Goal: Browse casually

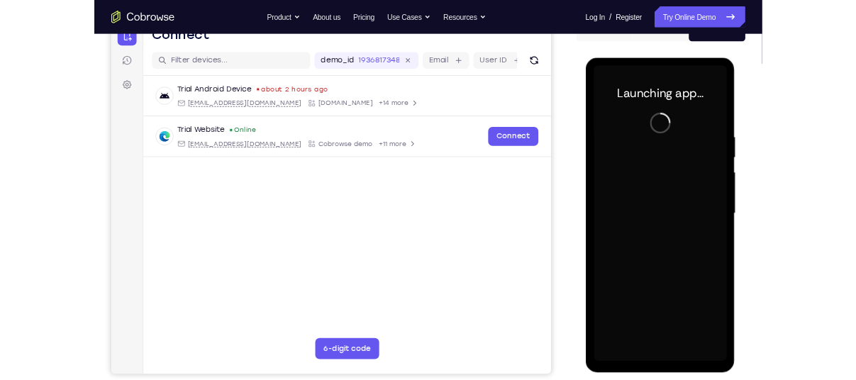
scroll to position [162, 0]
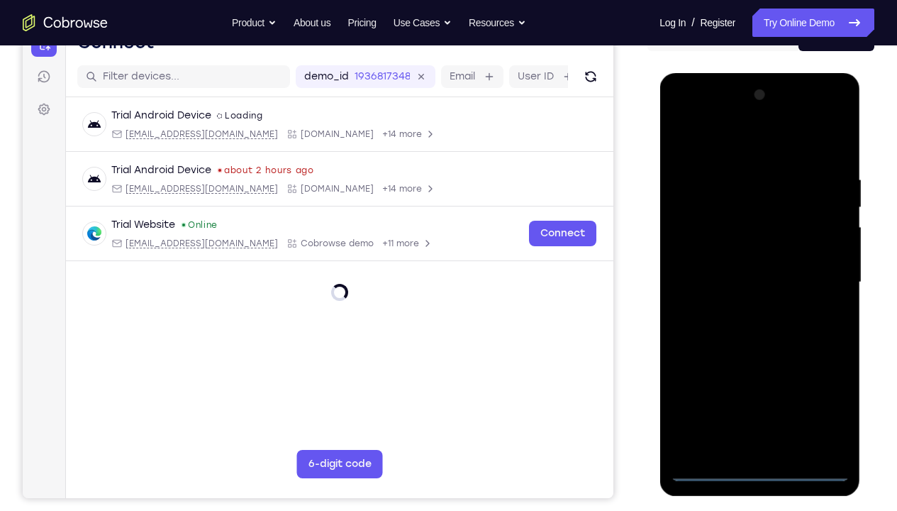
click at [761, 379] on div at bounding box center [759, 282] width 179 height 397
click at [760, 379] on div at bounding box center [759, 282] width 179 height 397
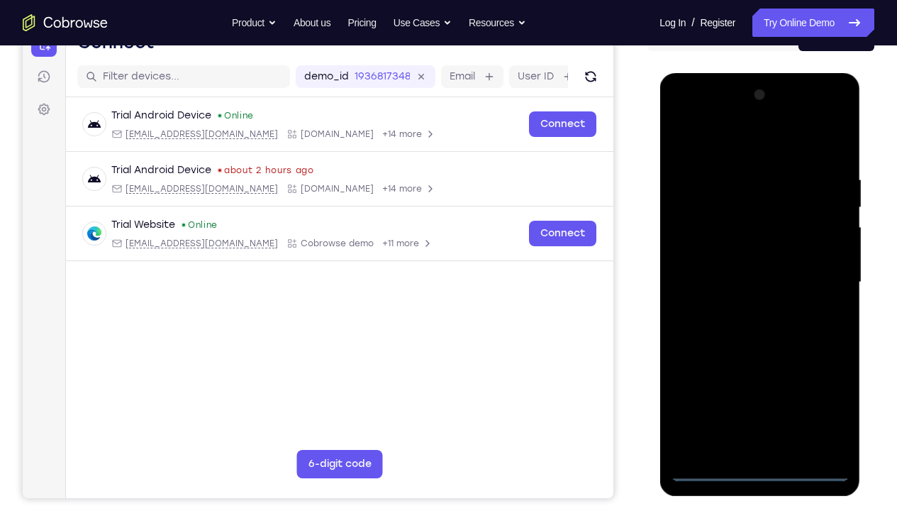
click at [760, 379] on div at bounding box center [759, 282] width 179 height 397
click at [825, 379] on div at bounding box center [759, 282] width 179 height 397
click at [791, 179] on div at bounding box center [759, 282] width 179 height 397
click at [822, 379] on div at bounding box center [759, 282] width 179 height 397
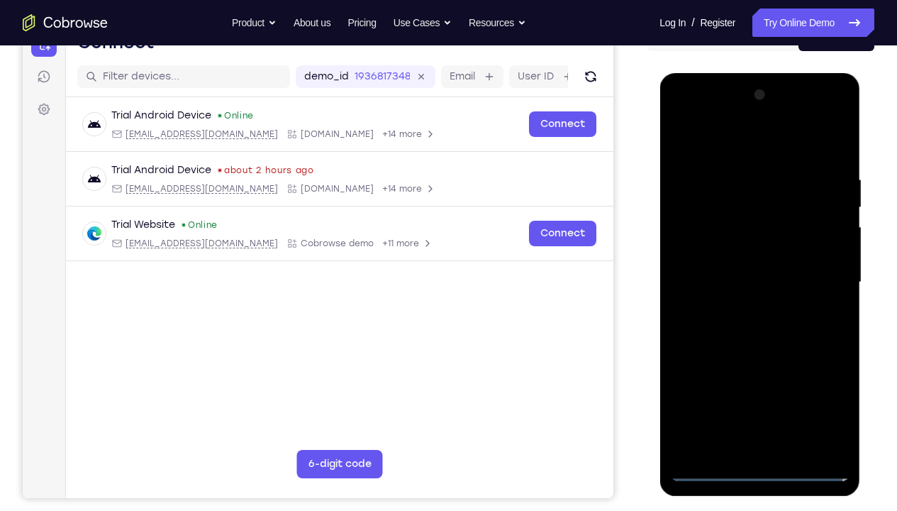
click at [705, 115] on div at bounding box center [759, 282] width 179 height 397
click at [813, 267] on div at bounding box center [759, 282] width 179 height 397
click at [740, 304] on div at bounding box center [759, 282] width 179 height 397
click at [708, 256] on div at bounding box center [759, 282] width 179 height 397
click at [713, 254] on div at bounding box center [759, 282] width 179 height 397
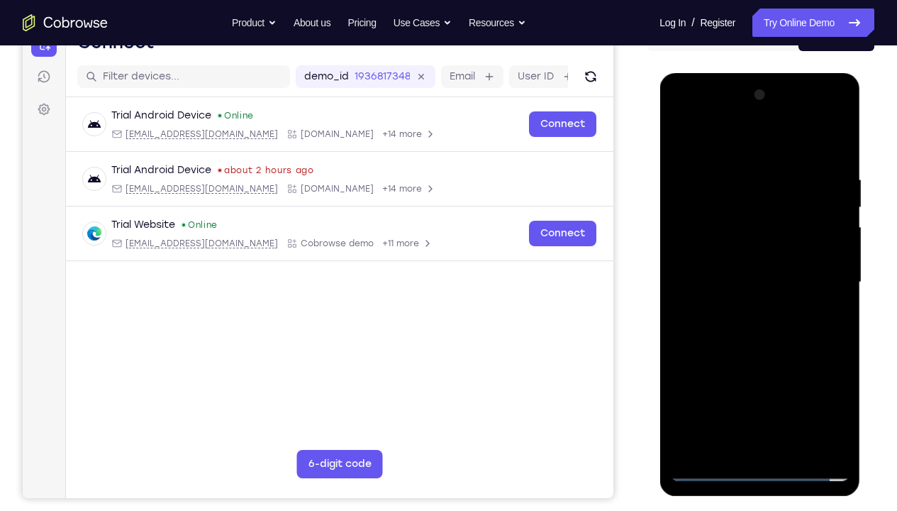
click at [742, 275] on div at bounding box center [759, 282] width 179 height 397
click at [772, 326] on div at bounding box center [759, 282] width 179 height 397
click at [769, 322] on div at bounding box center [759, 282] width 179 height 397
click at [823, 140] on div at bounding box center [759, 282] width 179 height 397
click at [791, 173] on div at bounding box center [759, 282] width 179 height 397
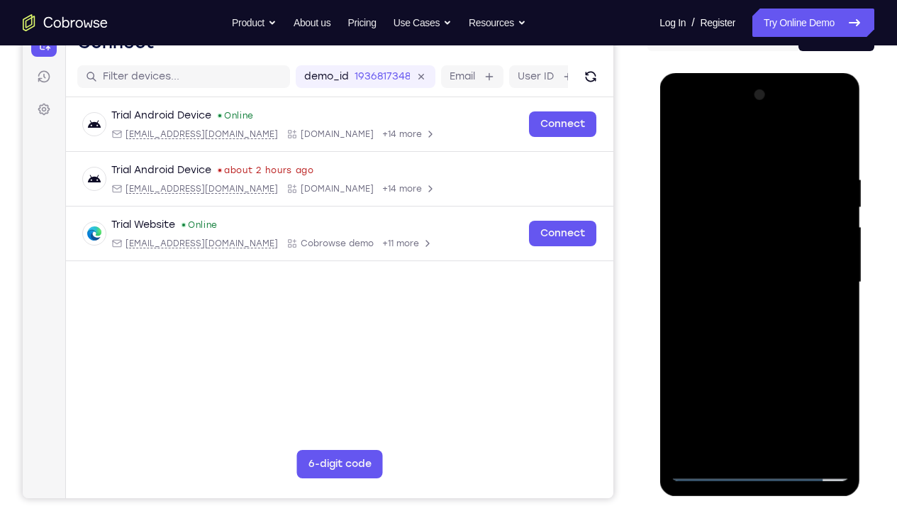
click at [835, 149] on div at bounding box center [759, 282] width 179 height 397
click at [782, 162] on div at bounding box center [759, 282] width 179 height 397
click at [689, 233] on div at bounding box center [759, 282] width 179 height 397
click at [806, 315] on div at bounding box center [759, 282] width 179 height 397
click at [738, 236] on div at bounding box center [759, 282] width 179 height 397
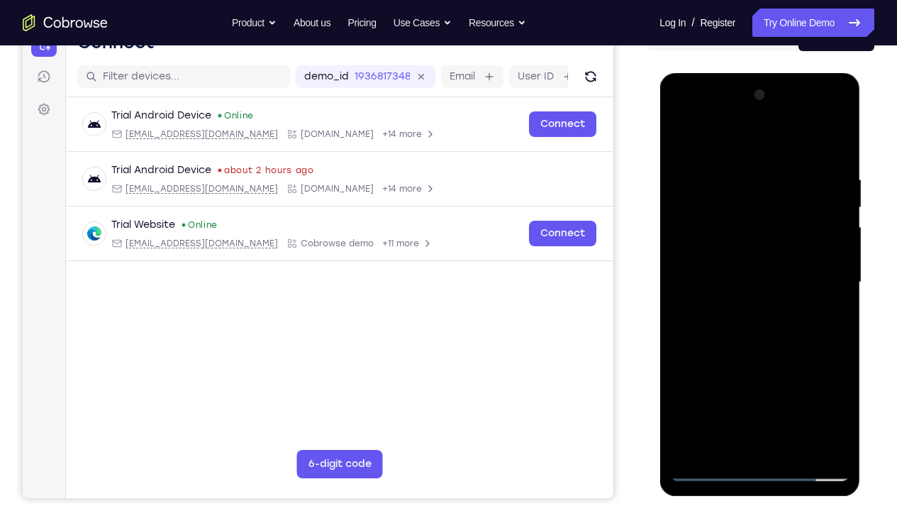
click at [677, 138] on div at bounding box center [759, 282] width 179 height 397
click at [679, 136] on div at bounding box center [759, 282] width 179 height 397
click at [757, 317] on div at bounding box center [759, 282] width 179 height 397
click at [734, 244] on div at bounding box center [759, 282] width 179 height 397
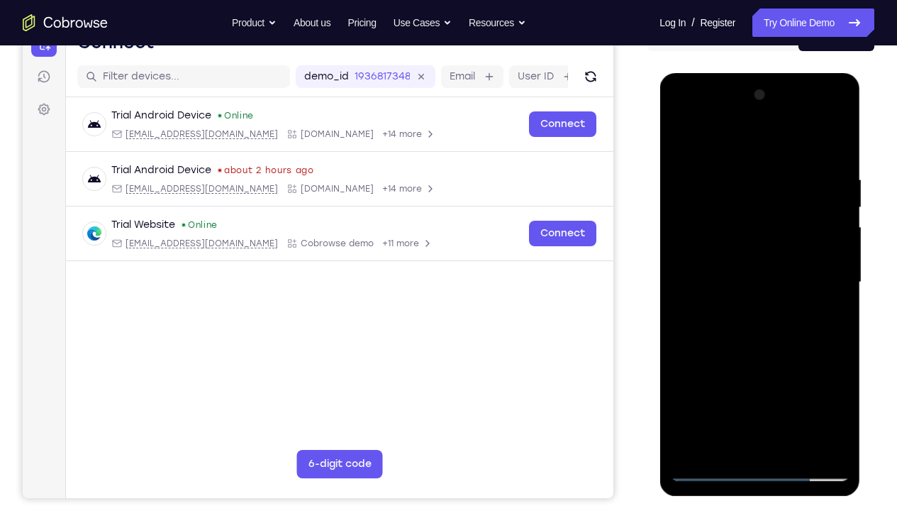
click at [731, 201] on div at bounding box center [759, 282] width 179 height 397
click at [758, 268] on div at bounding box center [759, 282] width 179 height 397
click at [777, 157] on div at bounding box center [759, 282] width 179 height 397
click at [835, 379] on div at bounding box center [759, 282] width 179 height 397
click at [813, 379] on div at bounding box center [759, 282] width 179 height 397
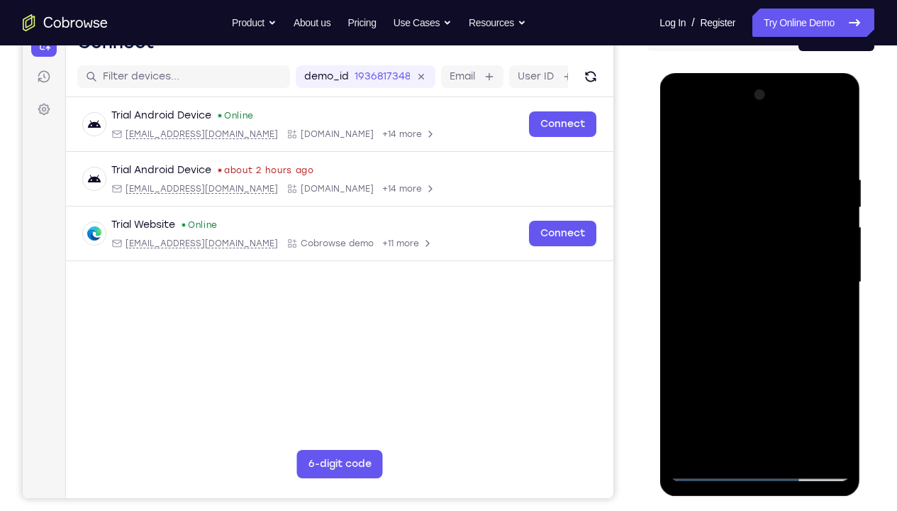
click at [832, 139] on div at bounding box center [759, 282] width 179 height 397
click at [742, 163] on div at bounding box center [759, 282] width 179 height 397
click at [829, 218] on div at bounding box center [759, 282] width 179 height 397
click at [836, 146] on div at bounding box center [759, 282] width 179 height 397
click at [836, 267] on div at bounding box center [759, 282] width 179 height 397
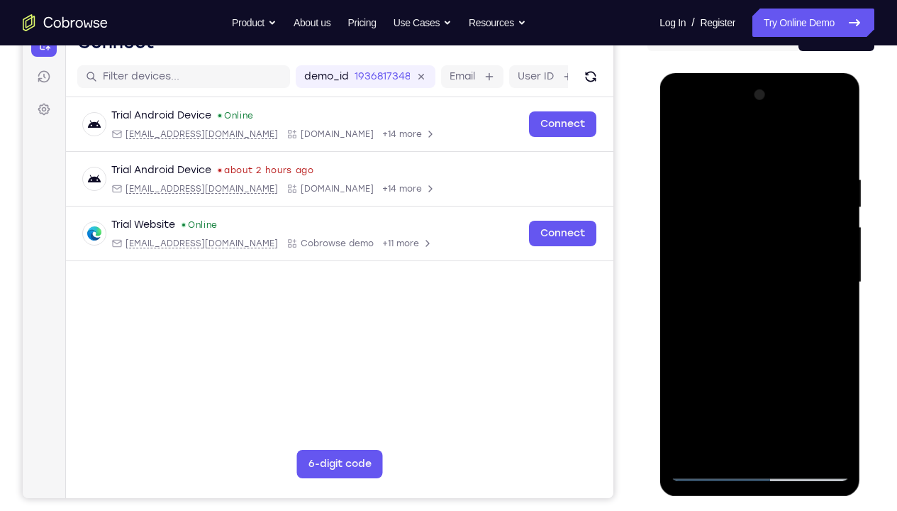
click at [836, 267] on div at bounding box center [759, 282] width 179 height 397
click at [793, 379] on div at bounding box center [759, 282] width 179 height 397
click at [748, 354] on div at bounding box center [759, 282] width 179 height 397
click at [752, 245] on div at bounding box center [759, 282] width 179 height 397
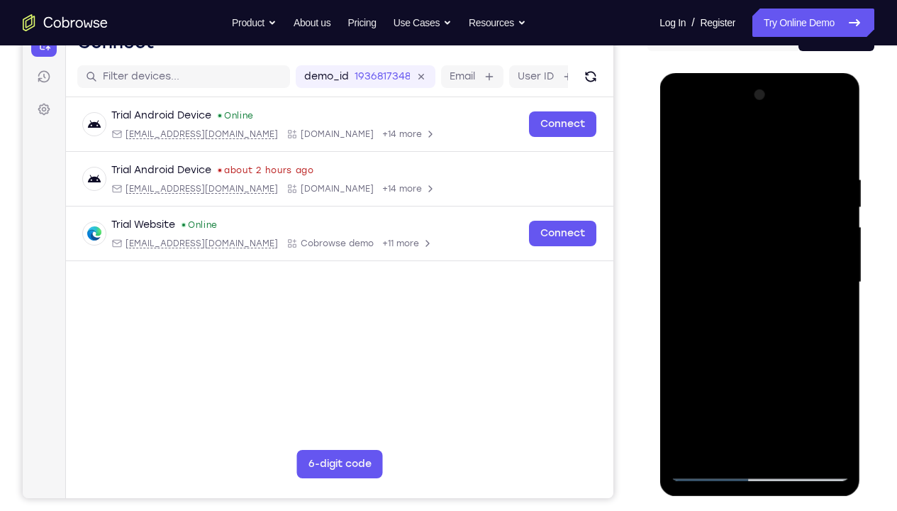
click at [681, 137] on div at bounding box center [759, 282] width 179 height 397
click at [684, 137] on div at bounding box center [759, 282] width 179 height 397
click at [760, 379] on div at bounding box center [759, 282] width 179 height 397
click at [697, 379] on div at bounding box center [759, 282] width 179 height 397
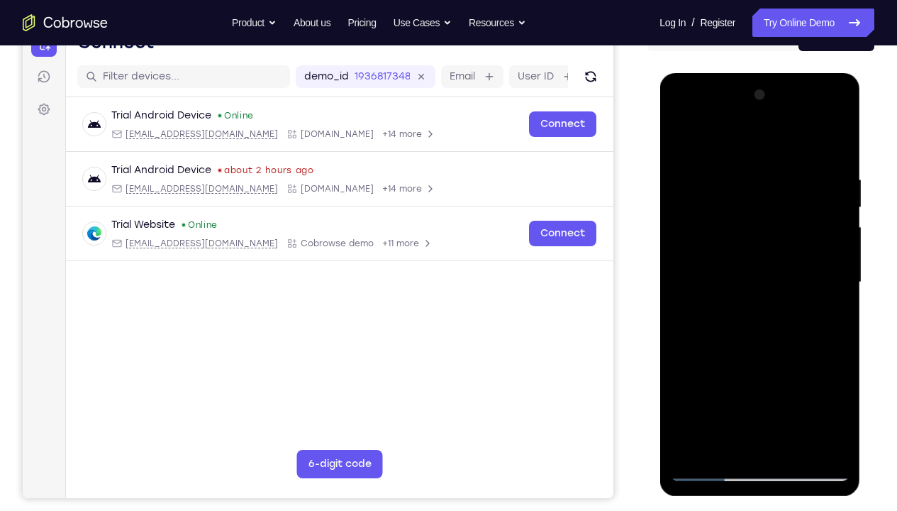
click at [697, 379] on div at bounding box center [759, 282] width 179 height 397
click at [841, 135] on div at bounding box center [759, 282] width 179 height 397
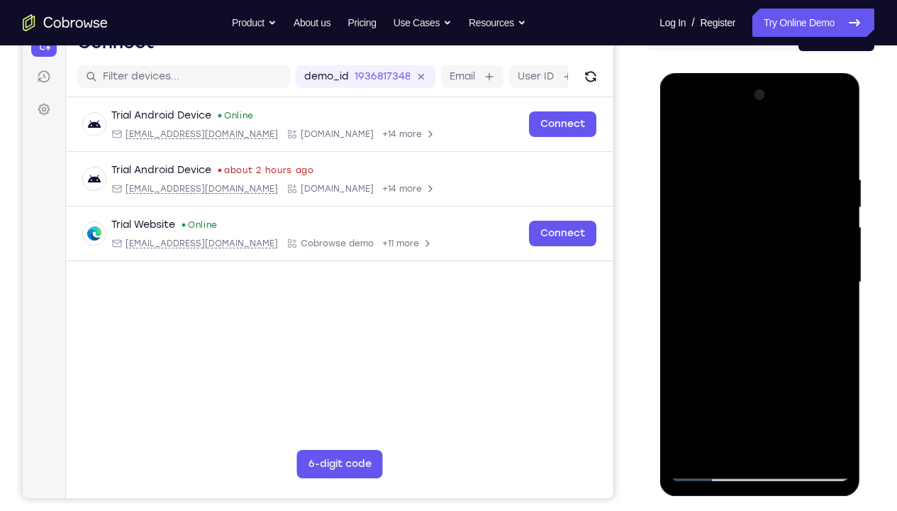
click at [683, 133] on div at bounding box center [759, 282] width 179 height 397
click at [725, 379] on div at bounding box center [759, 282] width 179 height 397
click at [689, 379] on div at bounding box center [759, 282] width 179 height 397
click at [721, 379] on div at bounding box center [759, 282] width 179 height 397
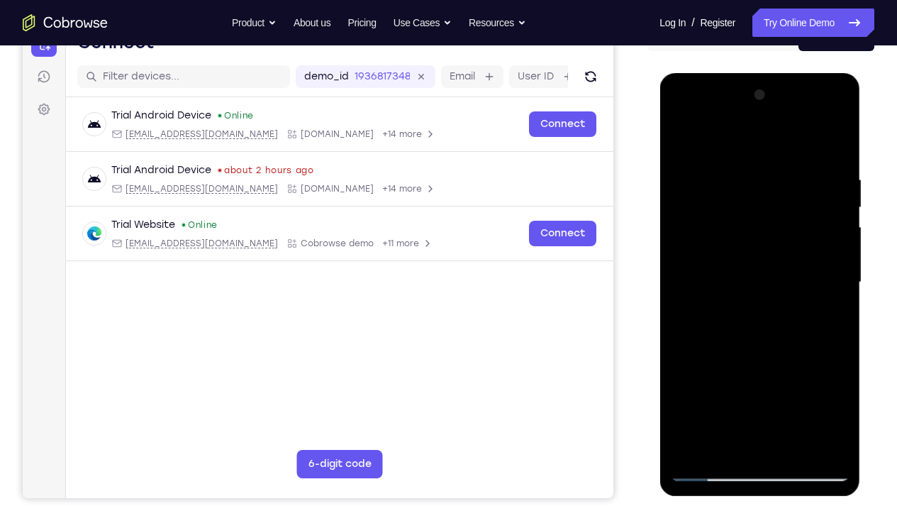
click at [721, 379] on div at bounding box center [759, 282] width 179 height 397
click at [690, 379] on div at bounding box center [759, 282] width 179 height 397
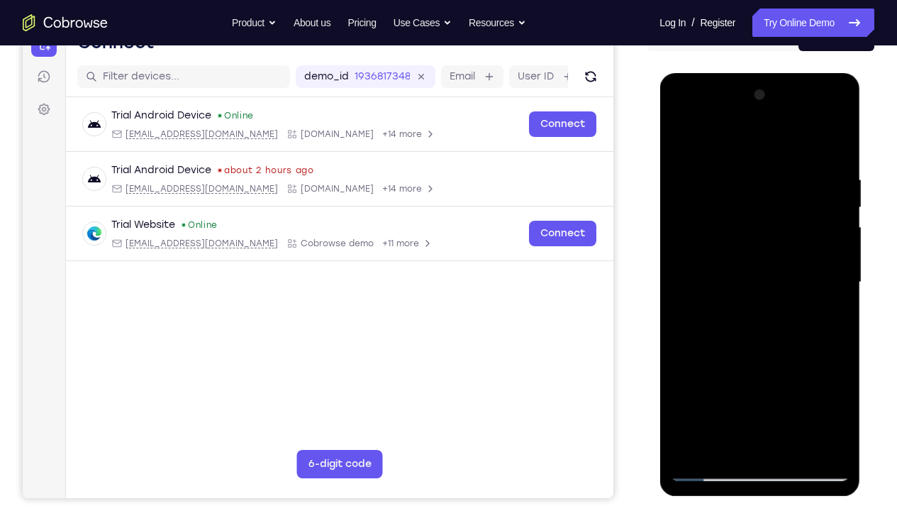
click at [690, 379] on div at bounding box center [759, 282] width 179 height 397
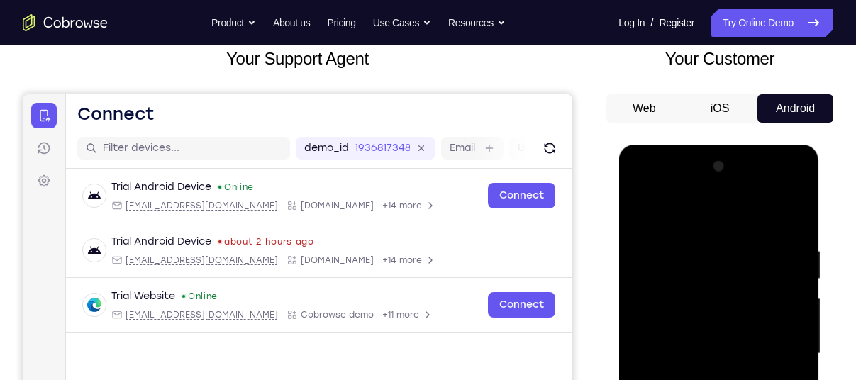
scroll to position [58, 0]
